Goal: Use online tool/utility

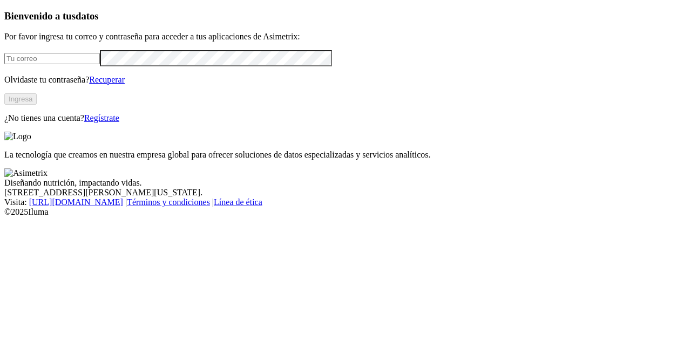
type input "[PERSON_NAME][EMAIL_ADDRESS][PERSON_NAME][DOMAIN_NAME]"
click at [150, 123] on div "Bienvenido a tus datos Por favor ingresa tu correo y contraseña para acceder a …" at bounding box center [345, 66] width 683 height 113
click at [37, 105] on button "Ingresa" at bounding box center [20, 98] width 32 height 11
